Goal: Task Accomplishment & Management: Use online tool/utility

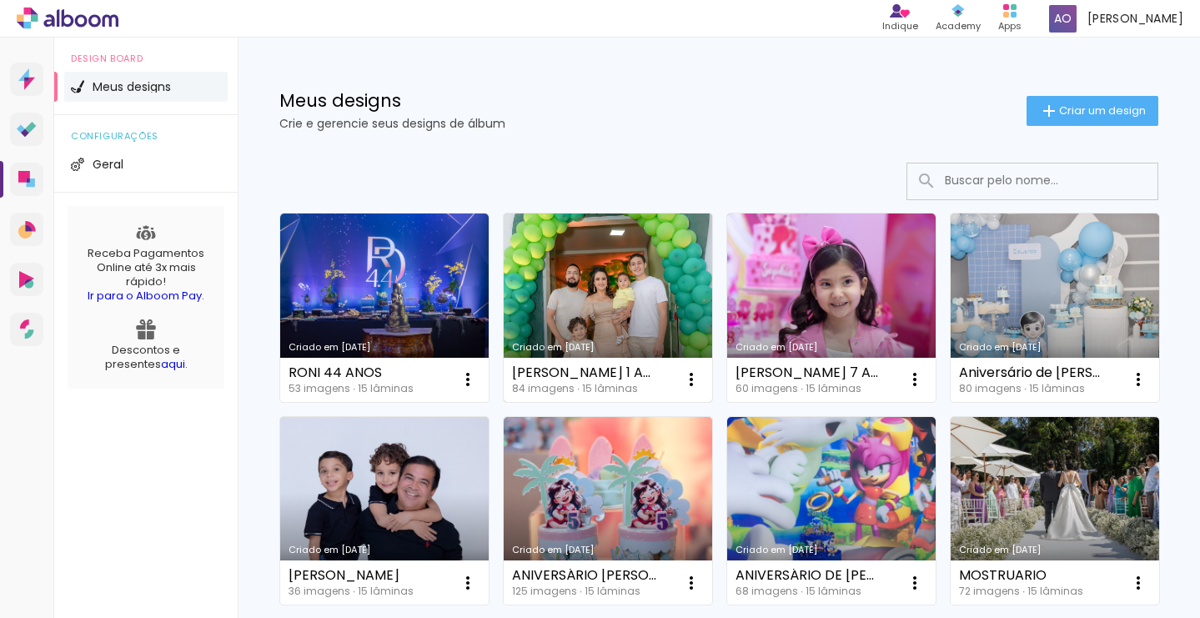
click at [657, 268] on link "Criado em [DATE]" at bounding box center [608, 307] width 208 height 188
